Goal: Find specific page/section: Find specific page/section

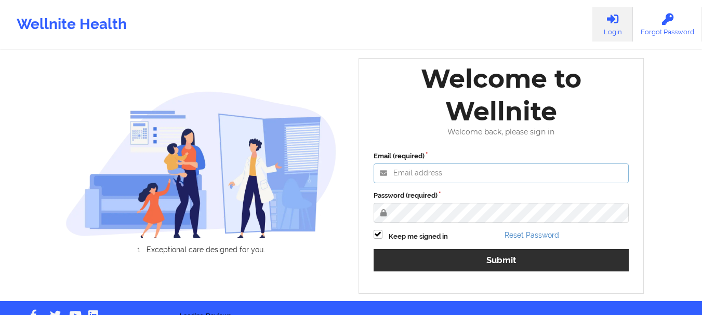
type input "[EMAIL_ADDRESS][DOMAIN_NAME]"
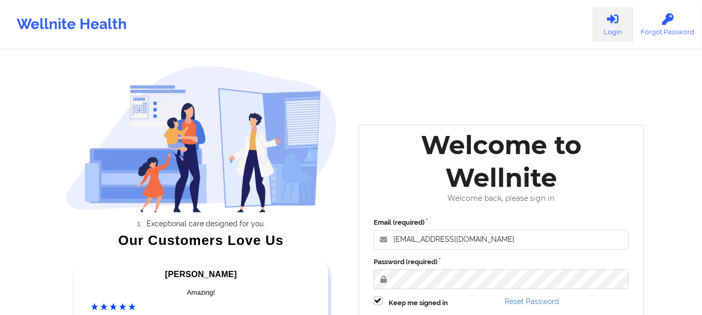
click at [482, 252] on div "Email (required) [EMAIL_ADDRESS][DOMAIN_NAME] Password (required) Keep me signe…" at bounding box center [501, 281] width 270 height 142
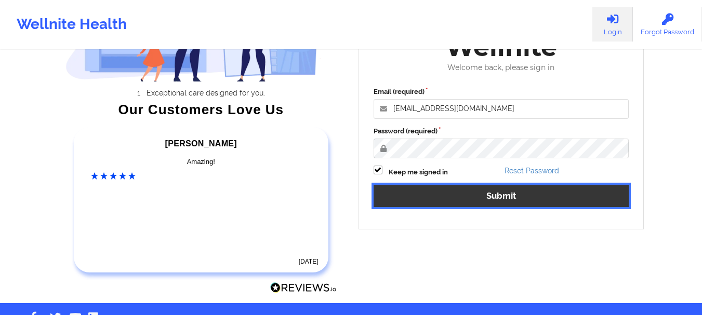
click at [444, 193] on button "Submit" at bounding box center [502, 196] width 256 height 22
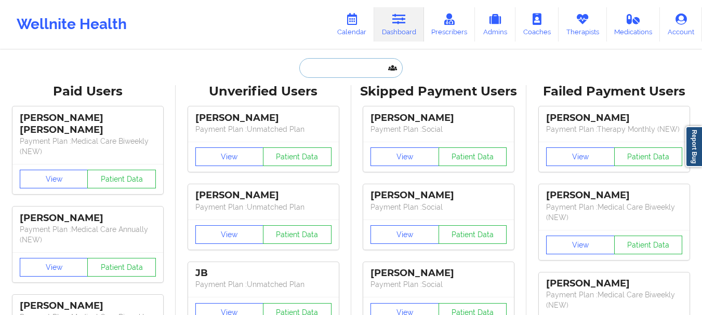
click at [334, 77] on input "text" at bounding box center [350, 68] width 103 height 20
paste input "[EMAIL_ADDRESS][DOMAIN_NAME]"
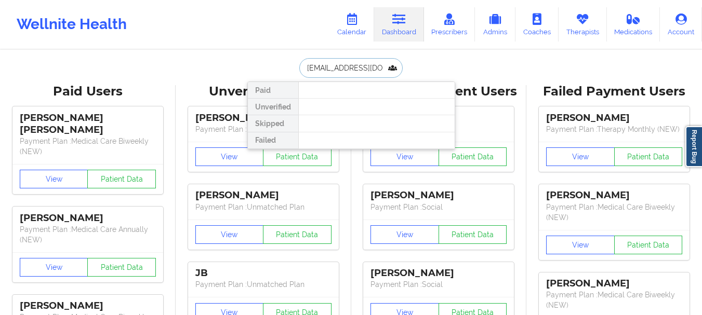
scroll to position [0, 3]
type input "[EMAIL_ADDRESS][DOMAIN_NAME]"
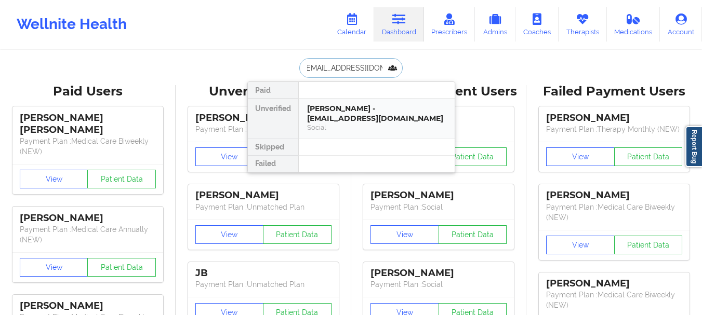
click at [325, 112] on div "[PERSON_NAME] - [EMAIL_ADDRESS][DOMAIN_NAME]" at bounding box center [376, 113] width 139 height 19
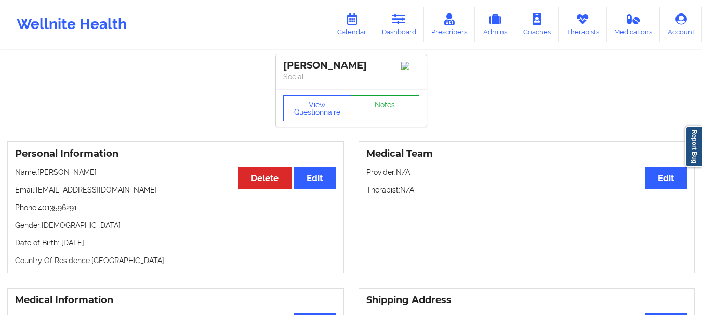
click at [379, 104] on link "Notes" at bounding box center [385, 109] width 69 height 26
click at [415, 10] on link "Dashboard" at bounding box center [399, 24] width 50 height 34
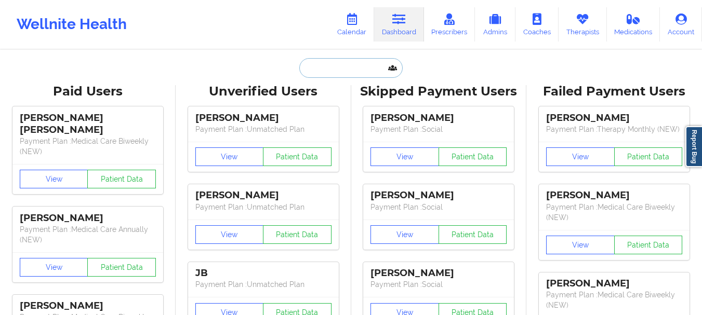
click at [345, 68] on input "text" at bounding box center [350, 68] width 103 height 20
paste input "[EMAIL_ADDRESS][DOMAIN_NAME]"
type input "[EMAIL_ADDRESS][DOMAIN_NAME]"
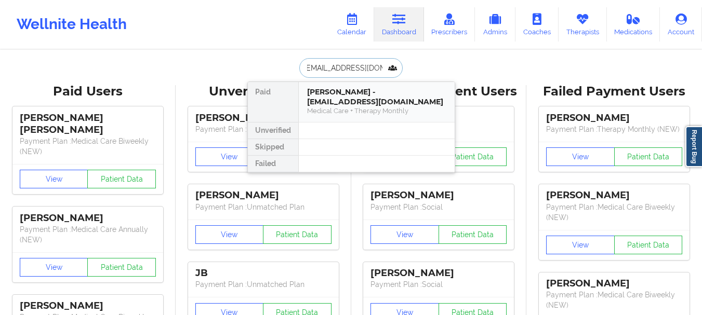
click at [333, 92] on div "[PERSON_NAME] - [EMAIL_ADDRESS][DOMAIN_NAME]" at bounding box center [376, 96] width 139 height 19
